Goal: Navigation & Orientation: Find specific page/section

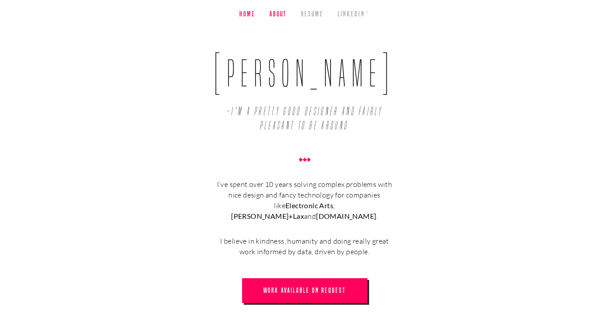
click at [274, 13] on link "About" at bounding box center [278, 14] width 17 height 28
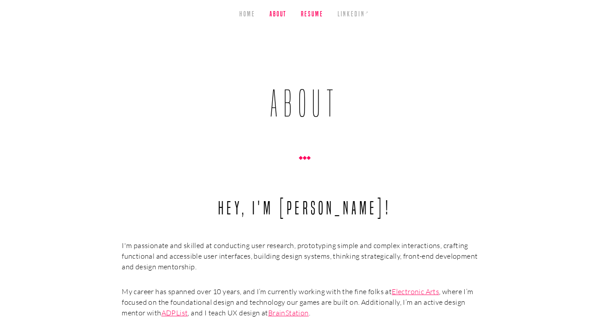
click at [313, 15] on link "Resume" at bounding box center [312, 14] width 22 height 28
click at [242, 13] on link "Home" at bounding box center [248, 14] width 16 height 28
